Goal: Complete application form

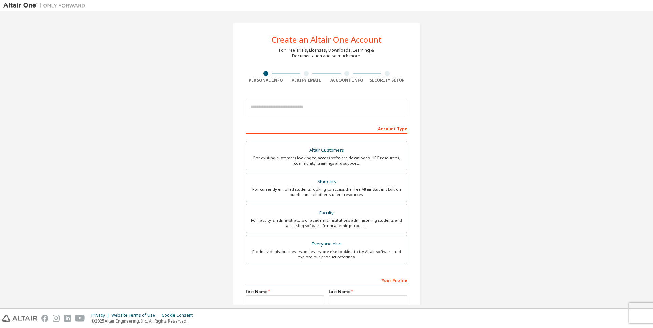
scroll to position [34, 0]
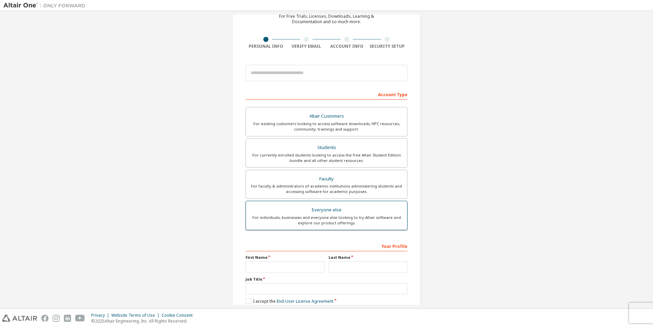
click at [371, 212] on div "Everyone else" at bounding box center [326, 211] width 153 height 10
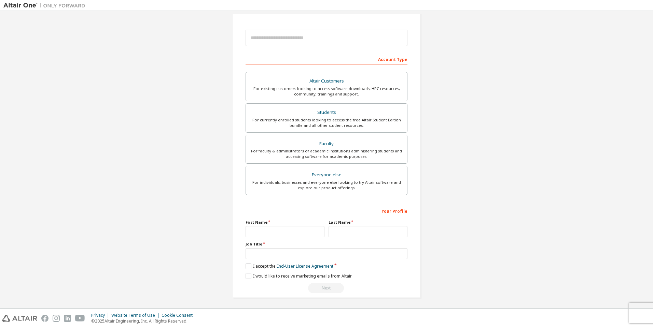
scroll to position [71, 0]
click at [294, 234] on input "text" at bounding box center [284, 230] width 79 height 11
type input "****"
type input "*"
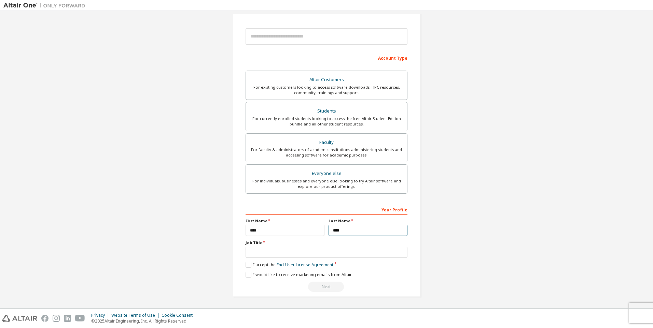
type input "****"
click at [246, 264] on label "I accept the End-User License Agreement" at bounding box center [289, 265] width 88 height 6
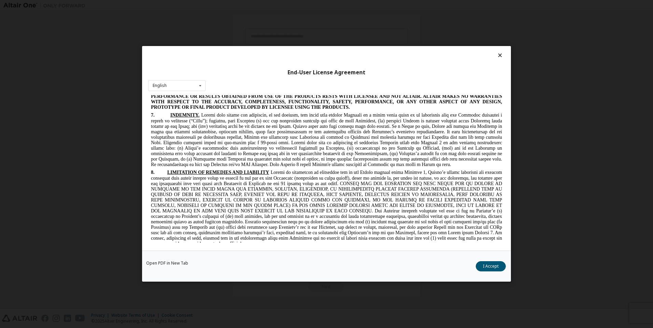
scroll to position [1754, 0]
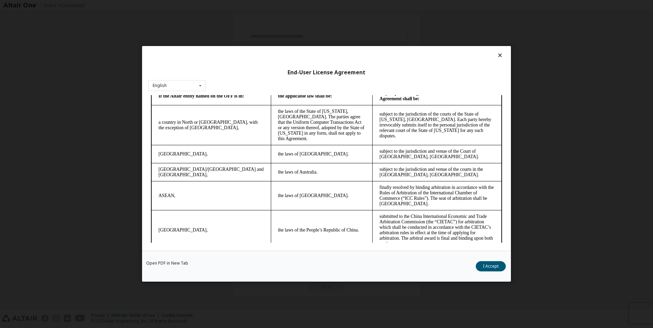
drag, startPoint x: 507, startPoint y: 263, endPoint x: 500, endPoint y: 273, distance: 12.0
click at [506, 266] on div "Open PDF in New Tab I Accept" at bounding box center [326, 266] width 369 height 31
drag, startPoint x: 496, startPoint y: 269, endPoint x: 495, endPoint y: 266, distance: 3.4
click at [496, 269] on button "I Accept" at bounding box center [491, 267] width 30 height 10
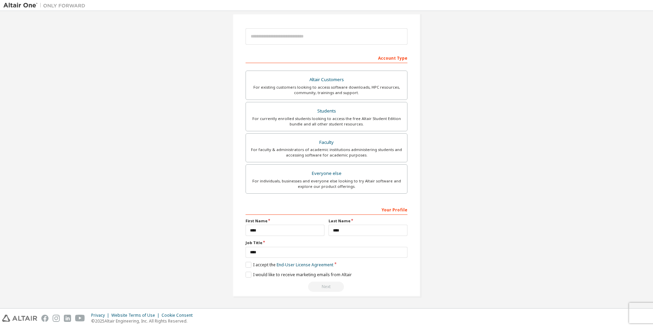
scroll to position [0, 0]
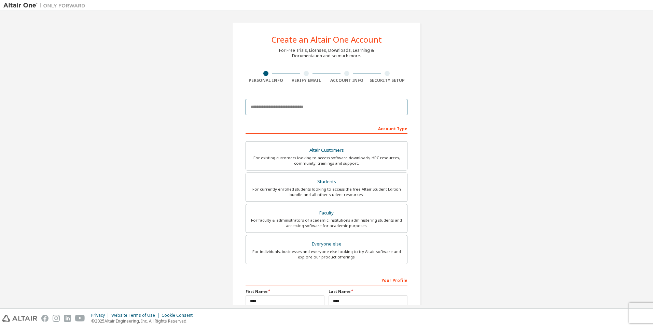
click at [294, 107] on input "email" at bounding box center [326, 107] width 162 height 16
type input "**********"
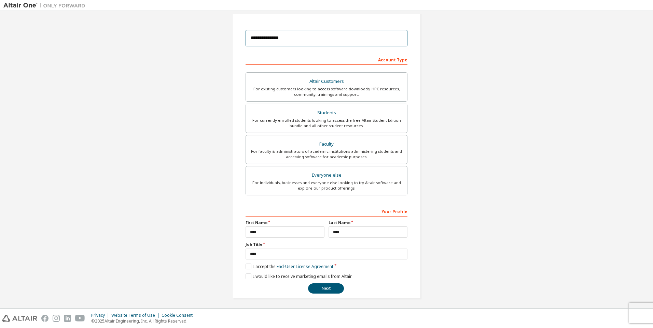
scroll to position [71, 0]
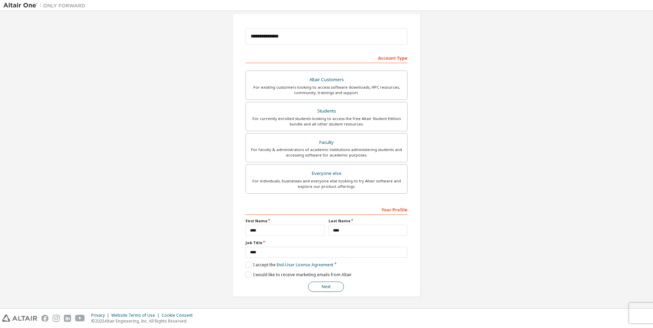
click at [329, 285] on button "Next" at bounding box center [326, 287] width 36 height 10
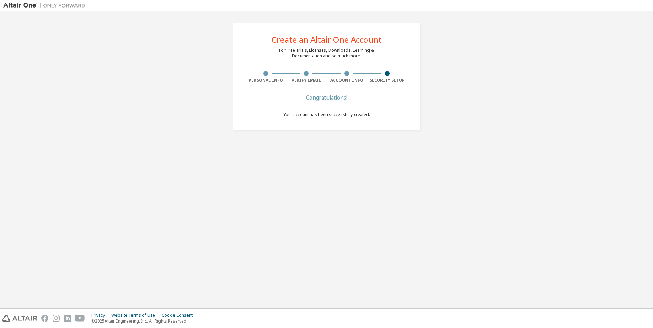
scroll to position [0, 0]
drag, startPoint x: 334, startPoint y: 96, endPoint x: 330, endPoint y: 106, distance: 11.3
click at [334, 96] on div "Congratulations!" at bounding box center [326, 98] width 86 height 4
click at [331, 114] on span "Your account has been successfully created." at bounding box center [326, 115] width 86 height 6
click at [381, 72] on div at bounding box center [387, 73] width 41 height 5
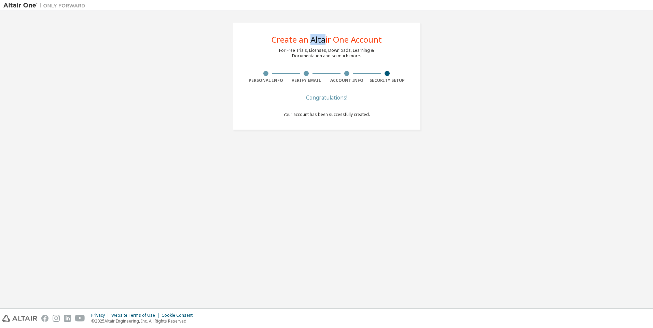
drag, startPoint x: 310, startPoint y: 42, endPoint x: 326, endPoint y: 39, distance: 16.4
click at [326, 39] on div "Create an Altair One Account" at bounding box center [326, 40] width 110 height 8
click at [18, 11] on div "Create an Altair One Account For Free Trials, Licenses, Downloads, Learning & D…" at bounding box center [326, 160] width 653 height 298
click at [18, 6] on img at bounding box center [45, 5] width 85 height 7
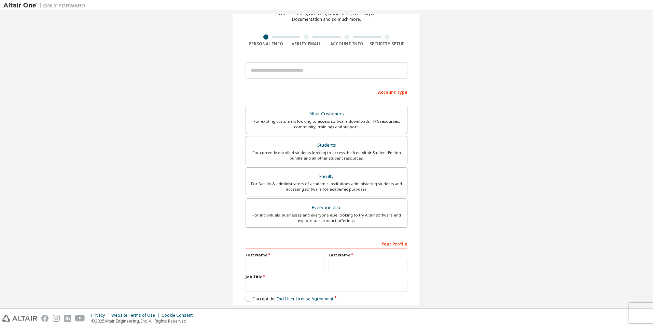
scroll to position [2, 0]
